Goal: Information Seeking & Learning: Learn about a topic

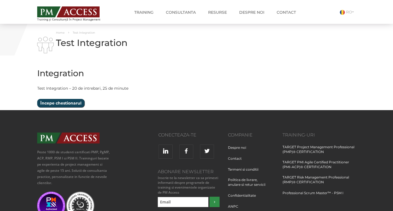
click at [59, 103] on input "Începe chestionarul" at bounding box center [60, 103] width 47 height 8
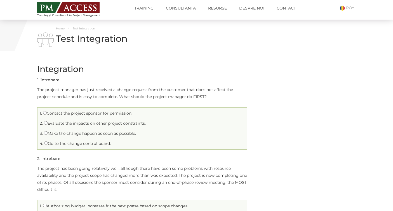
scroll to position [4, 0]
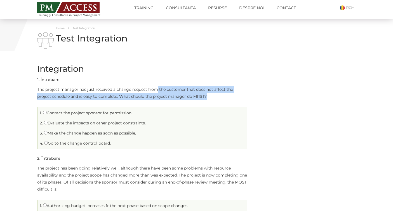
drag, startPoint x: 156, startPoint y: 88, endPoint x: 214, endPoint y: 94, distance: 58.5
click at [214, 94] on p "The project manager has just received a change request from the customer that d…" at bounding box center [142, 93] width 210 height 14
click at [73, 99] on p "The project manager has just received a change request from the customer that d…" at bounding box center [142, 93] width 210 height 14
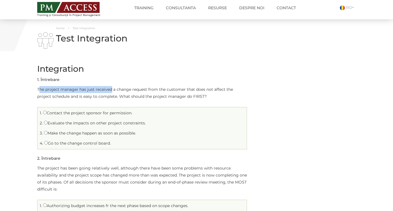
drag, startPoint x: 39, startPoint y: 89, endPoint x: 111, endPoint y: 93, distance: 72.3
click at [111, 93] on p "The project manager has just received a change request from the customer that d…" at bounding box center [142, 93] width 210 height 14
click at [45, 123] on input "Evaluate the impacts on other project constraints." at bounding box center [46, 123] width 4 height 4
radio input "true"
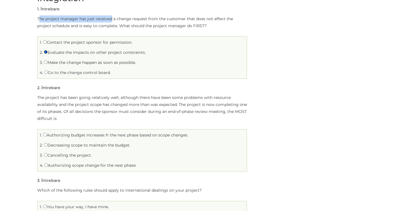
scroll to position [75, 0]
click at [46, 154] on input "Cancelling the project." at bounding box center [46, 155] width 4 height 4
radio input "true"
click at [49, 163] on label "Authorizing scope change for the next phase." at bounding box center [90, 164] width 92 height 5
click at [48, 163] on input "Authorizing scope change for the next phase." at bounding box center [46, 165] width 4 height 4
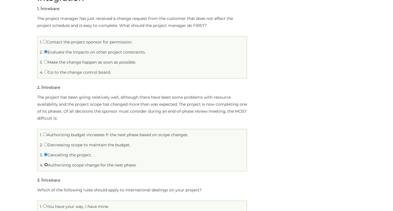
radio input "true"
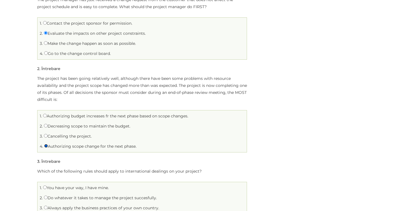
scroll to position [95, 0]
click at [44, 115] on input "Authorizing budget increases fr the next phase based on scope changes." at bounding box center [45, 115] width 4 height 4
radio input "true"
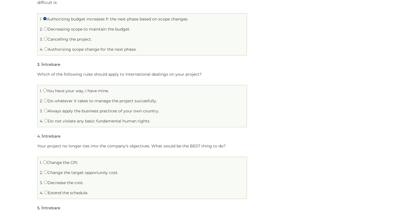
scroll to position [191, 0]
click at [45, 120] on input "Do not violate any basic fundamental human rights." at bounding box center [46, 120] width 4 height 4
radio input "true"
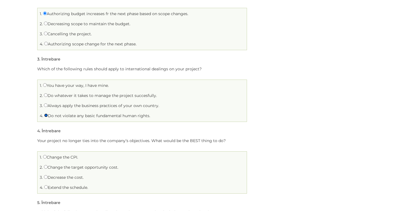
scroll to position [197, 0]
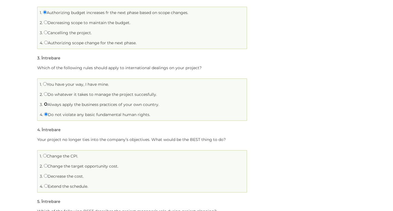
click at [45, 105] on input "Always apply the business practices of your own country." at bounding box center [46, 104] width 4 height 4
radio input "true"
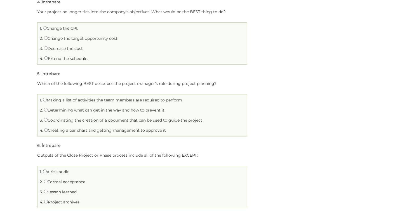
scroll to position [325, 0]
click at [44, 29] on input "Change the CPI." at bounding box center [45, 28] width 4 height 4
radio input "true"
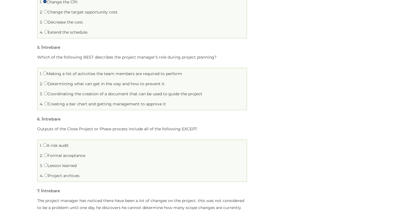
scroll to position [351, 0]
click at [44, 93] on input "Coordinating the creation of a document that can be used to guide the project" at bounding box center [46, 93] width 4 height 4
radio input "true"
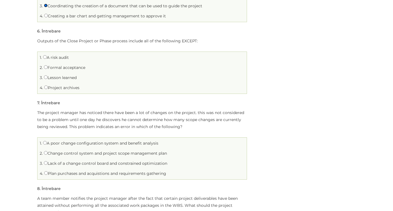
scroll to position [440, 0]
click at [44, 56] on input "A risk audit" at bounding box center [45, 56] width 4 height 4
radio input "true"
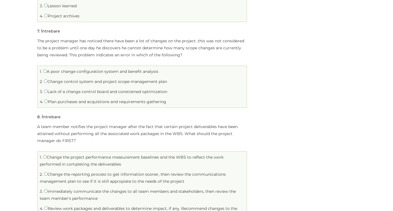
scroll to position [511, 0]
click at [45, 81] on input "Change control system and project scope management plan" at bounding box center [46, 81] width 4 height 4
radio input "true"
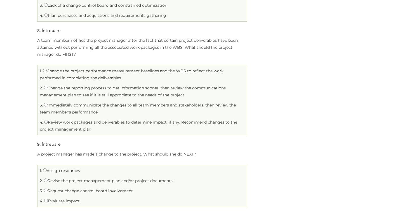
scroll to position [619, 0]
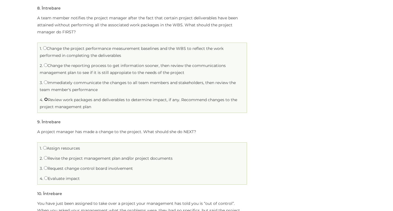
click at [45, 100] on input "Review work packages and deliverables to determine impact, if any. Recommend ch…" at bounding box center [46, 99] width 4 height 4
radio input "true"
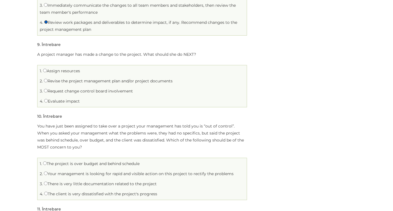
scroll to position [698, 0]
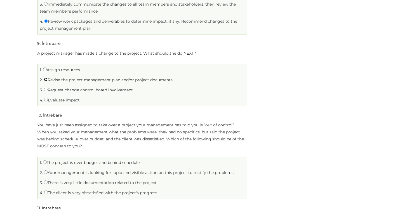
click at [45, 79] on input "Revise the project management plan and/or project documents" at bounding box center [46, 80] width 4 height 4
radio input "true"
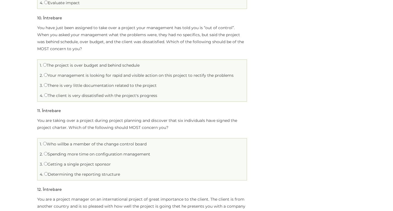
scroll to position [797, 0]
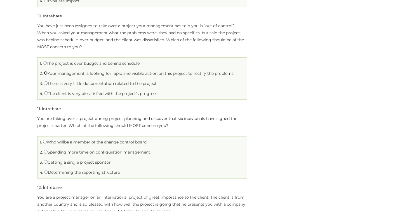
click at [44, 74] on input "Your management is looking for rapid and visible action on this project to rect…" at bounding box center [46, 73] width 4 height 4
radio input "true"
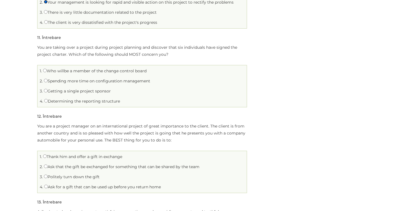
scroll to position [871, 0]
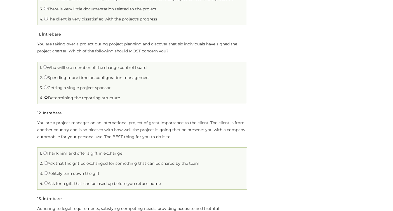
click at [46, 98] on input "Determining the reporting structure" at bounding box center [46, 97] width 4 height 4
radio input "true"
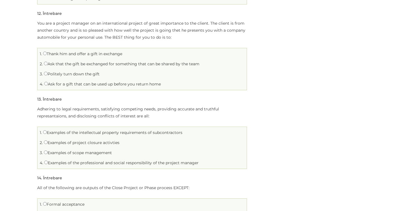
scroll to position [969, 0]
click at [44, 76] on input "Politely turn down the gift" at bounding box center [46, 75] width 4 height 4
radio input "true"
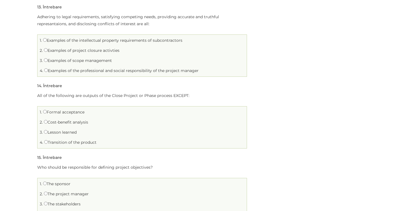
scroll to position [1061, 0]
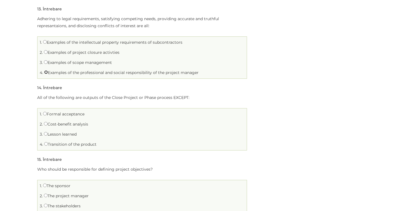
click at [47, 73] on input "Examples of the professional and social responsibility of the project manager" at bounding box center [46, 72] width 4 height 4
radio input "true"
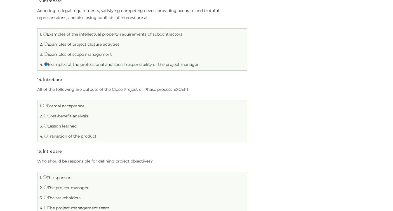
scroll to position [1068, 0]
click at [46, 35] on input "Examples of the intellectual property requirements of subcontractors" at bounding box center [45, 35] width 4 height 4
radio input "true"
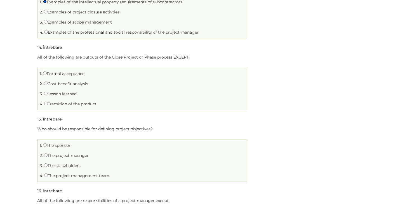
scroll to position [1109, 0]
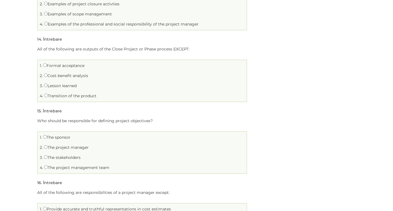
click at [46, 97] on label "Transition of the product" at bounding box center [70, 95] width 52 height 5
click at [46, 97] on input "Transition of the product" at bounding box center [46, 95] width 4 height 4
radio input "true"
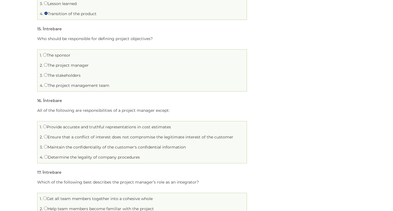
scroll to position [1191, 0]
click at [45, 55] on input "The sponsor" at bounding box center [45, 55] width 4 height 4
radio input "true"
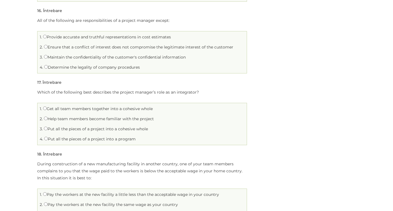
scroll to position [1282, 0]
click at [46, 67] on input "Determine the legality of company procedures" at bounding box center [46, 66] width 4 height 4
radio input "true"
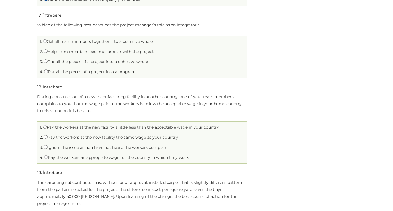
scroll to position [1349, 0]
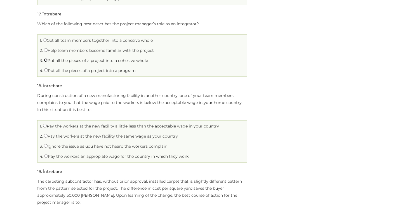
click at [44, 61] on input "Put all the pieces of a project into a cohesive whole" at bounding box center [46, 60] width 4 height 4
radio input "true"
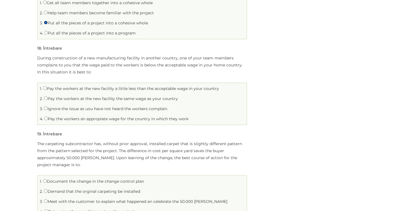
scroll to position [1388, 0]
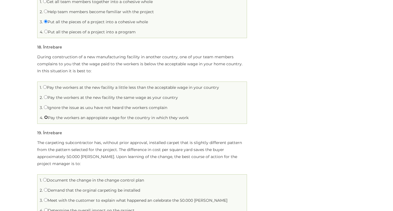
click at [47, 118] on input "Pay the workers an appropiate wage for the country in which they work" at bounding box center [46, 117] width 4 height 4
radio input "true"
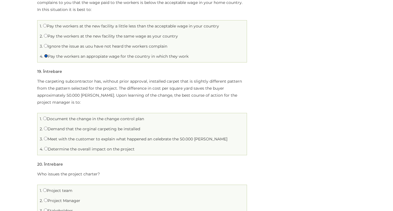
scroll to position [1450, 0]
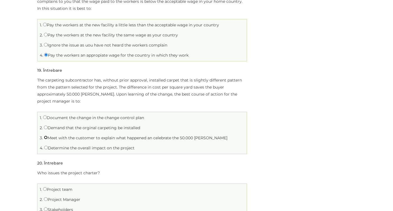
click at [45, 135] on input "Meet with the customer to explain what happened an celebrate the 50.000 [PERSON…" at bounding box center [46, 137] width 4 height 4
radio input "true"
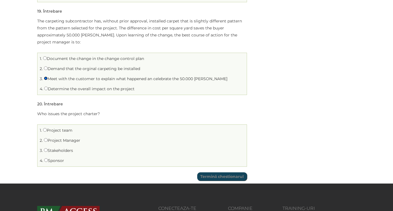
scroll to position [1508, 0]
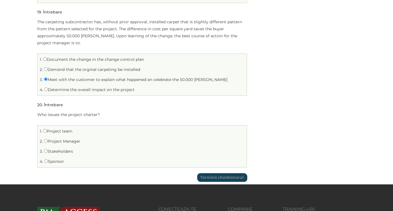
click at [59, 159] on label "Sponsor" at bounding box center [54, 161] width 20 height 5
click at [48, 159] on input "Sponsor" at bounding box center [46, 161] width 4 height 4
radio input "true"
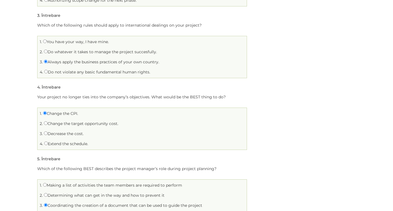
scroll to position [240, 0]
click at [46, 71] on input "Do not violate any basic fundamental human rights." at bounding box center [46, 71] width 4 height 4
radio input "true"
click at [46, 144] on input "Extend the schedule." at bounding box center [46, 143] width 4 height 4
radio input "true"
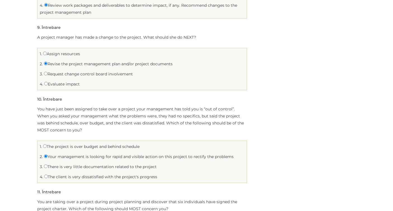
scroll to position [734, 0]
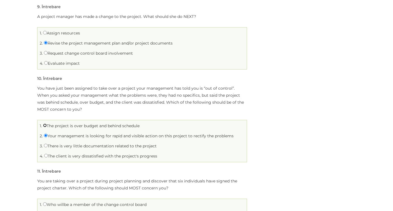
click at [45, 126] on input "The project is over budget and behind schedule" at bounding box center [45, 125] width 4 height 4
radio input "true"
click at [44, 135] on input "Your management is looking for rapid and visible action on this project to rect…" at bounding box center [46, 135] width 4 height 4
radio input "true"
click at [44, 126] on input "The project is over budget and behind schedule" at bounding box center [45, 125] width 4 height 4
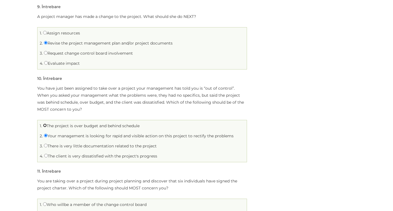
radio input "true"
click at [47, 149] on li "3. There is very little documentation related to the project" at bounding box center [142, 146] width 207 height 9
click at [46, 146] on input "There is very little documentation related to the project" at bounding box center [46, 146] width 4 height 4
radio input "true"
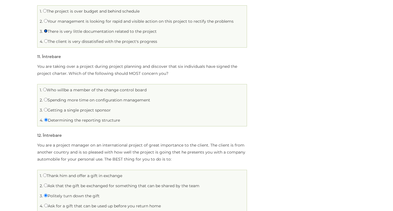
scroll to position [851, 0]
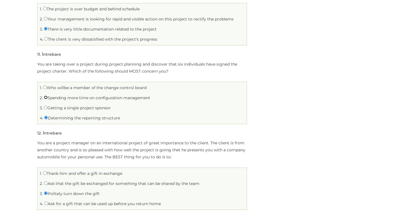
click at [45, 97] on input "Spending more time on configuration management" at bounding box center [46, 97] width 4 height 4
radio input "true"
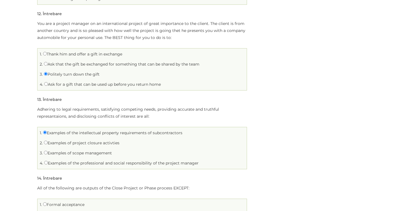
scroll to position [974, 0]
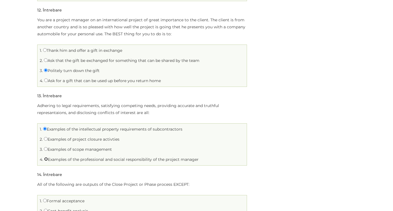
click at [46, 159] on input "Examples of the professional and social responsibility of the project manager" at bounding box center [46, 159] width 4 height 4
radio input "true"
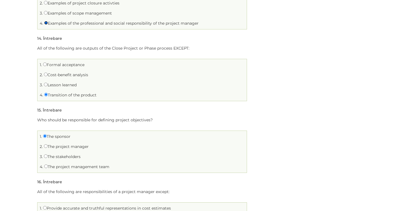
scroll to position [1110, 0]
click at [44, 74] on input "Cost-benefit analysis" at bounding box center [46, 74] width 4 height 4
radio input "true"
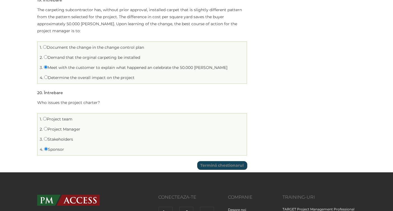
scroll to position [1529, 0]
